Goal: Task Accomplishment & Management: Book appointment/travel/reservation

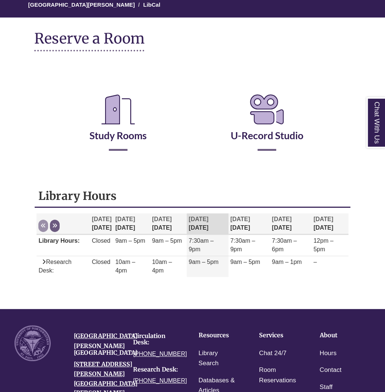
scroll to position [74, 0]
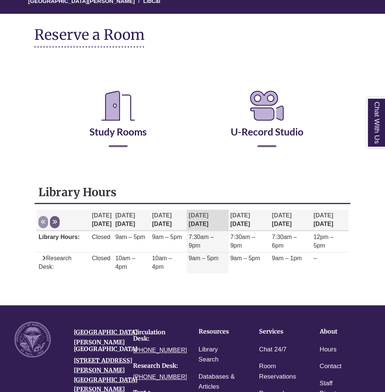
click at [203, 219] on th "Aug 27 Wednesday" at bounding box center [208, 220] width 42 height 21
click at [108, 127] on link "Study Rooms" at bounding box center [117, 122] width 57 height 31
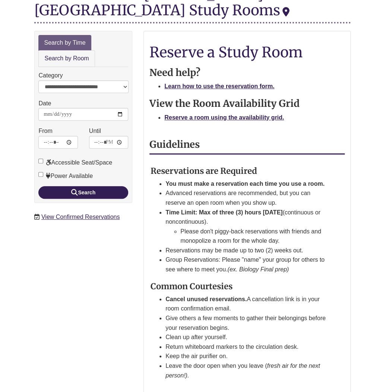
scroll to position [74, 0]
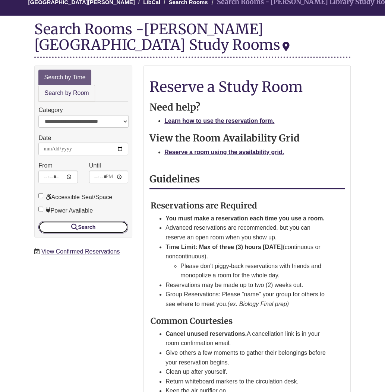
click at [74, 227] on icon "submit" at bounding box center [74, 227] width 7 height 0
drag, startPoint x: 86, startPoint y: 116, endPoint x: 207, endPoint y: 263, distance: 190.2
click at [173, 227] on div "University of Northwestern - St. Paul LibCal Search Rooms Search Rooms - Bernts…" at bounding box center [192, 225] width 327 height 475
click at [154, 174] on strong "Guidelines" at bounding box center [174, 179] width 50 height 12
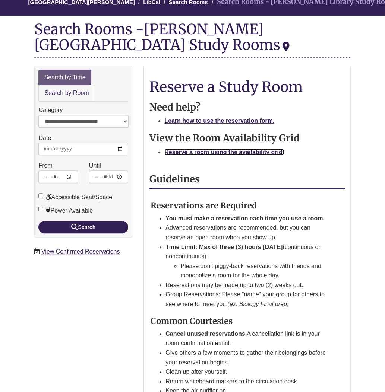
click at [196, 152] on strong "Reserve a room using the availability grid." at bounding box center [224, 152] width 120 height 6
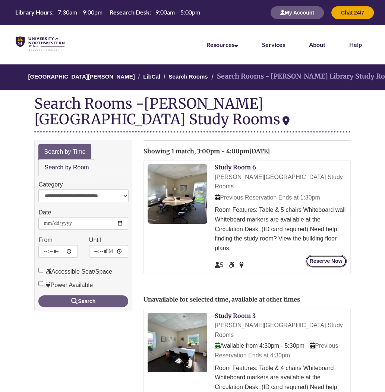
click at [320, 255] on button "Reserve Now" at bounding box center [325, 261] width 41 height 12
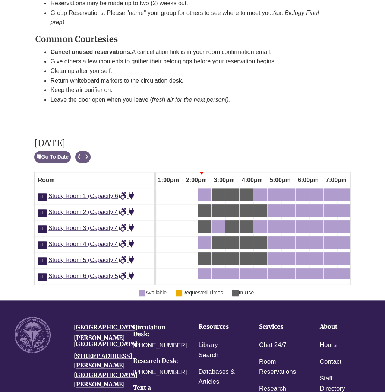
scroll to position [328, 0]
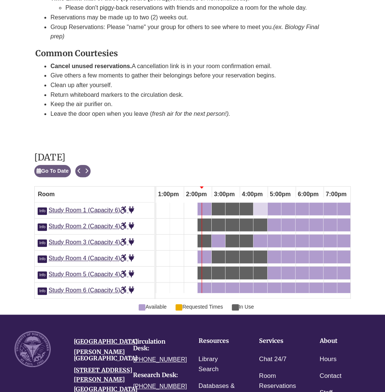
click at [257, 205] on div "4:30pm Wednesday, August 27, 2025 - Study Room 1 - Available" at bounding box center [260, 209] width 12 height 8
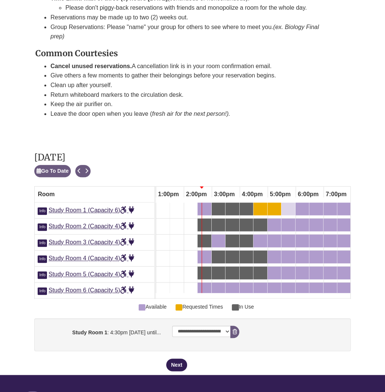
click at [290, 205] on div "5:30pm Wednesday, August 27, 2025 - Study Room 1 - Available" at bounding box center [288, 209] width 12 height 8
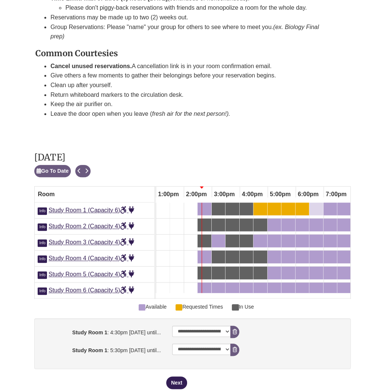
click at [317, 205] on div "6:30pm Wednesday, August 27, 2025 - Study Room 1 - Available" at bounding box center [316, 209] width 12 height 8
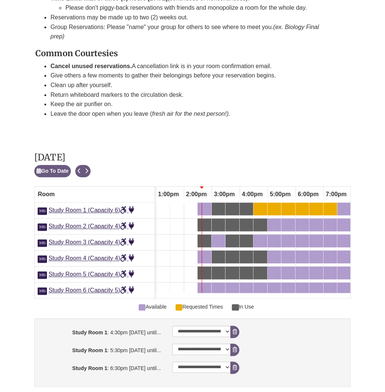
click at [328, 205] on div "7:00pm Wednesday, August 27, 2025 - Study Room 1 - Available" at bounding box center [330, 209] width 12 height 8
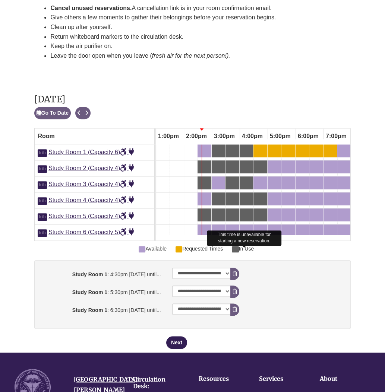
scroll to position [403, 0]
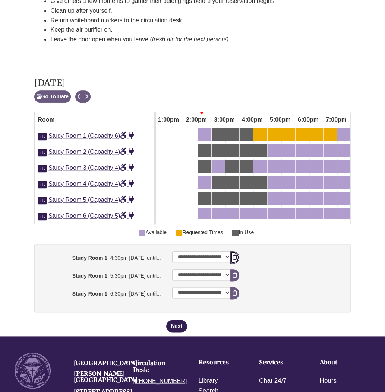
click at [235, 255] on icon "booking form" at bounding box center [234, 257] width 4 height 5
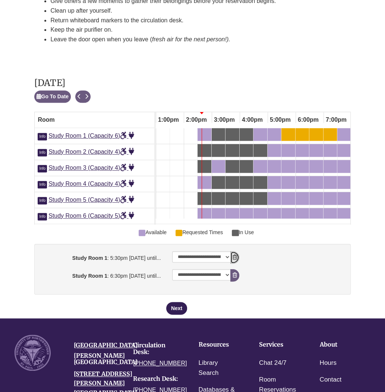
click at [235, 255] on icon "booking form" at bounding box center [234, 257] width 4 height 5
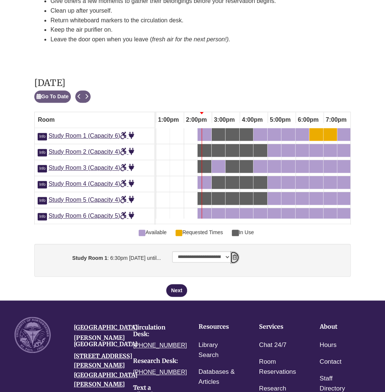
click at [235, 255] on icon "booking form" at bounding box center [234, 257] width 4 height 5
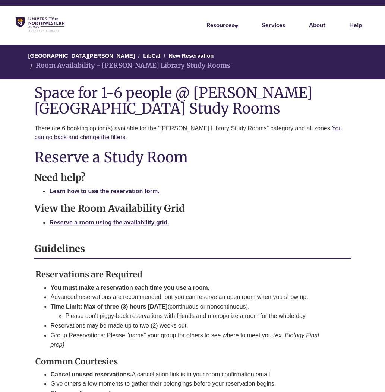
scroll to position [0, 0]
